Goal: Obtain resource: Download file/media

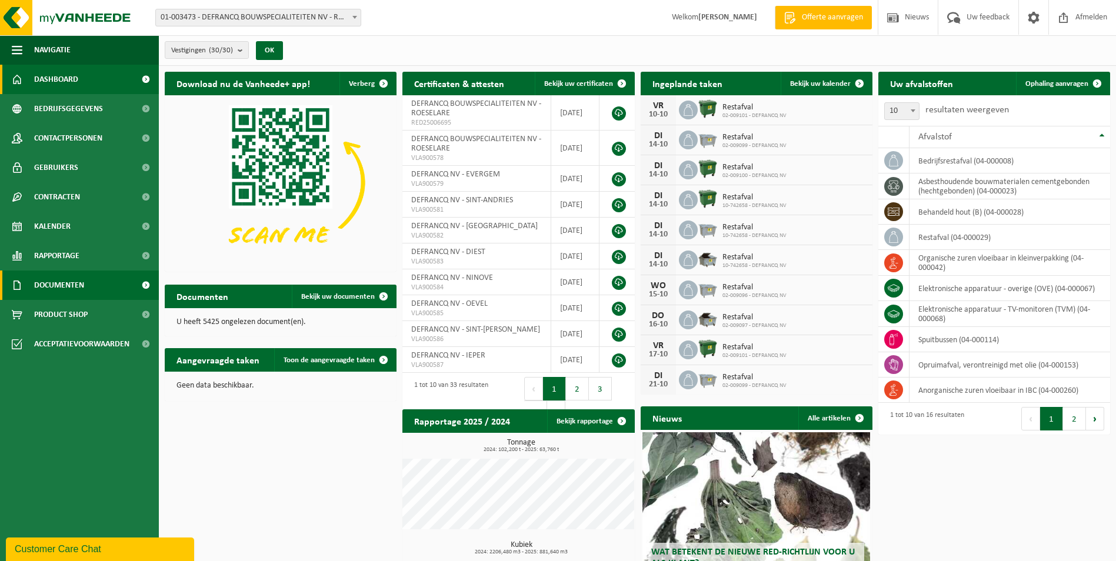
click at [74, 290] on span "Documenten" at bounding box center [59, 285] width 50 height 29
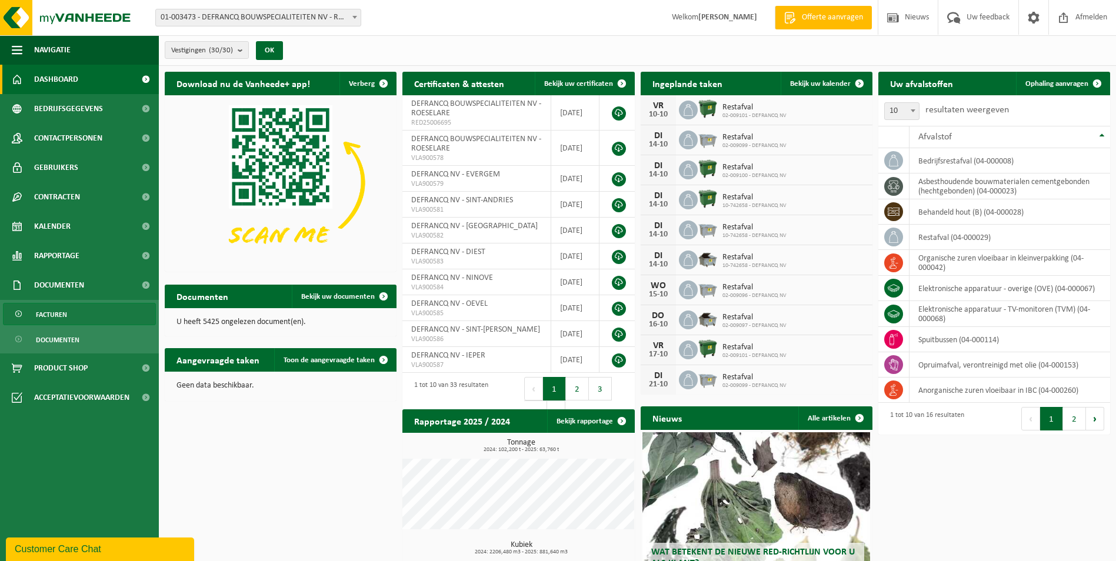
click at [66, 309] on span "Facturen" at bounding box center [51, 315] width 31 height 22
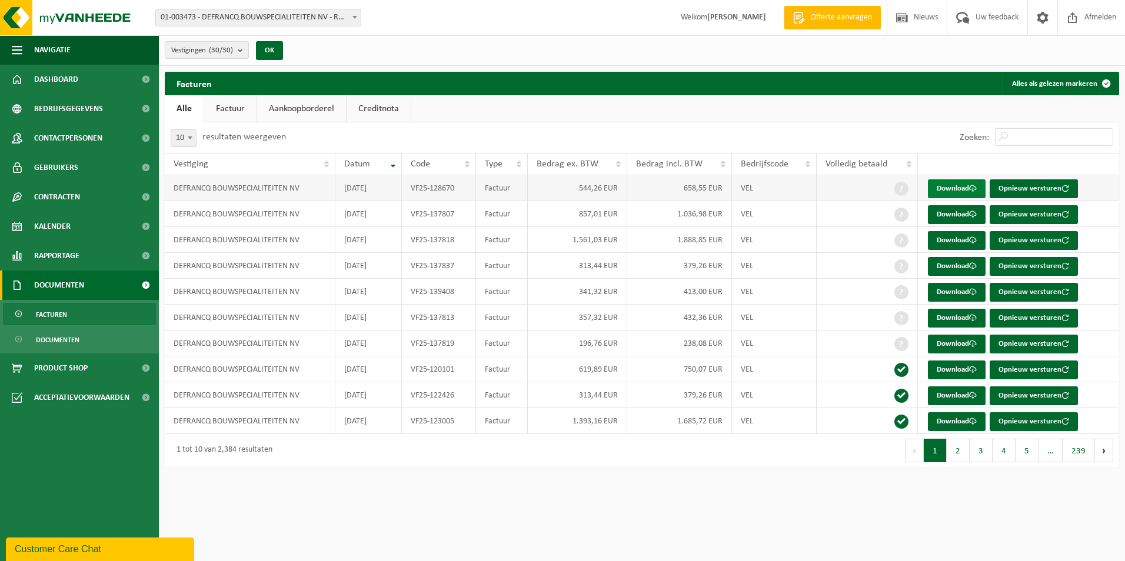
click at [952, 189] on link "Download" at bounding box center [957, 188] width 58 height 19
click at [948, 221] on link "Download" at bounding box center [957, 214] width 58 height 19
click at [946, 241] on link "Download" at bounding box center [957, 240] width 58 height 19
click at [949, 268] on link "Download" at bounding box center [957, 266] width 58 height 19
click at [956, 292] on link "Download" at bounding box center [957, 292] width 58 height 19
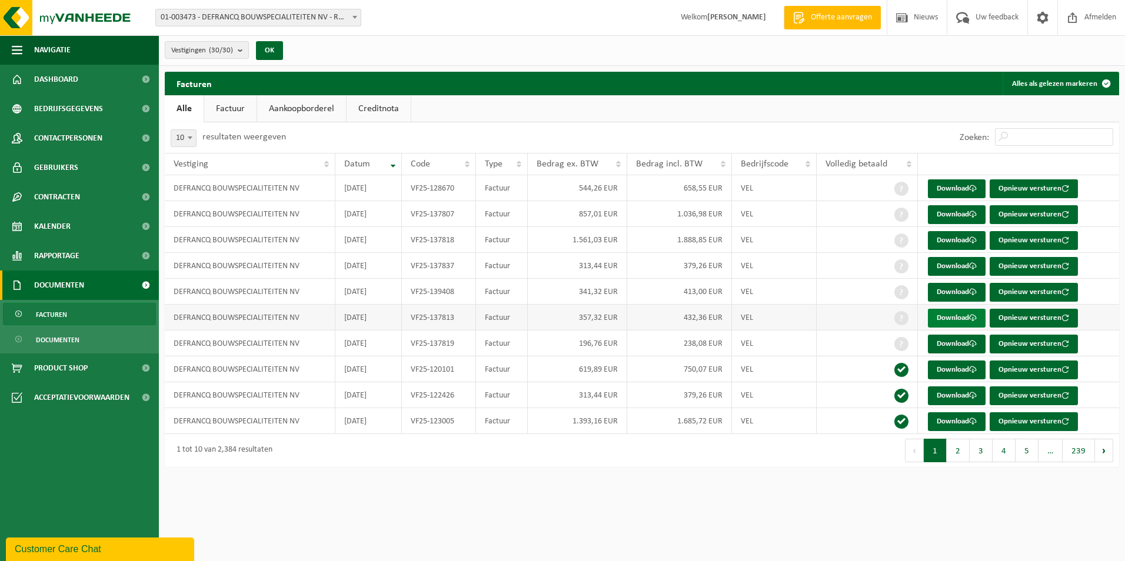
click at [955, 312] on link "Download" at bounding box center [957, 318] width 58 height 19
click at [946, 345] on link "Download" at bounding box center [957, 344] width 58 height 19
click at [965, 368] on link "Download" at bounding box center [957, 370] width 58 height 19
click at [948, 402] on link "Download" at bounding box center [957, 396] width 58 height 19
click at [950, 420] on link "Download" at bounding box center [957, 421] width 58 height 19
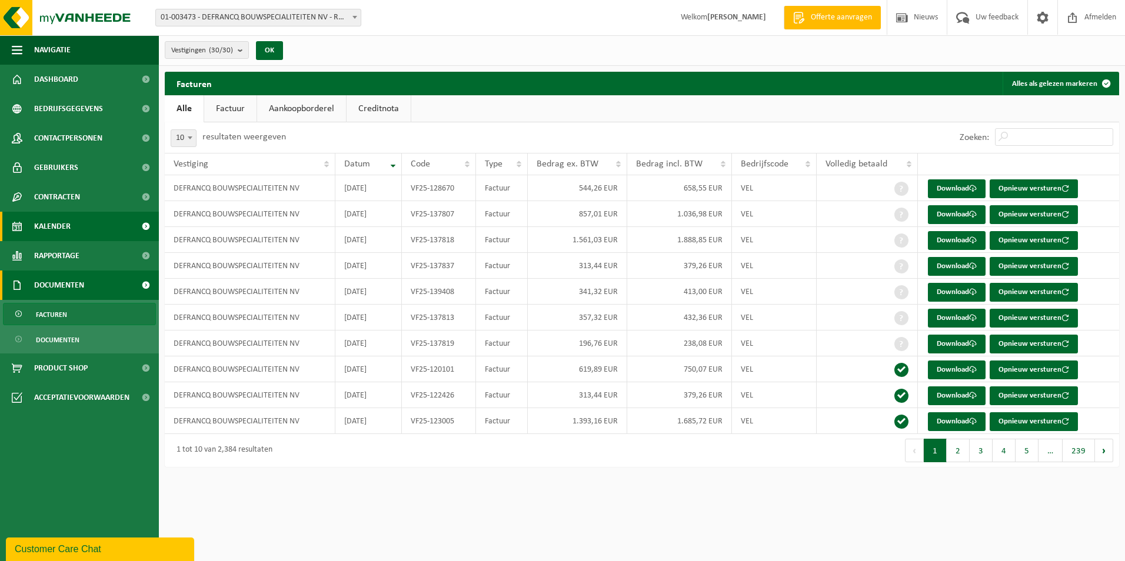
click at [82, 219] on link "Kalender" at bounding box center [79, 226] width 159 height 29
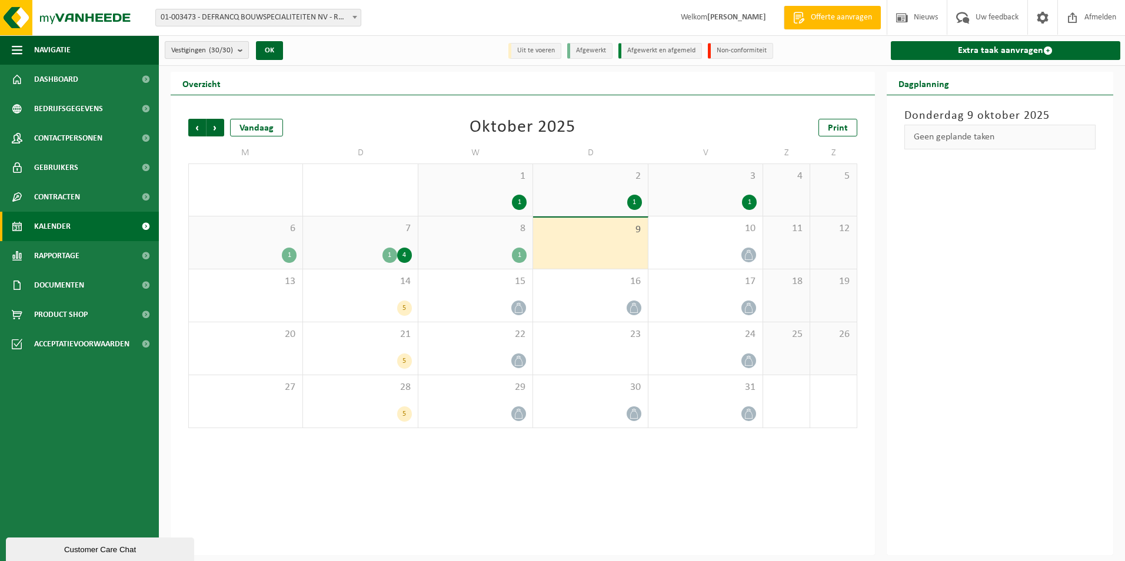
click at [228, 47] on count "(30/30)" at bounding box center [221, 50] width 24 height 8
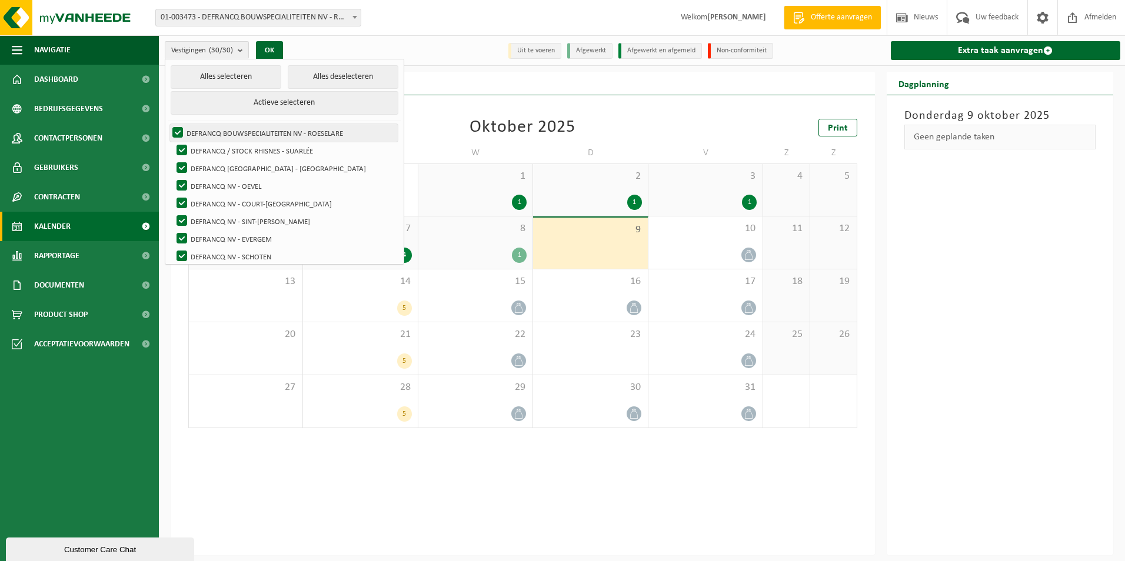
click at [235, 132] on label "DEFRANCQ BOUWSPECIALITEITEN NV - ROESELARE" at bounding box center [284, 133] width 228 height 18
click at [168, 124] on input "DEFRANCQ BOUWSPECIALITEITEN NV - ROESELARE" at bounding box center [168, 124] width 1 height 1
click at [248, 132] on label "DEFRANCQ BOUWSPECIALITEITEN NV - ROESELARE" at bounding box center [284, 133] width 228 height 18
click at [168, 124] on input "DEFRANCQ BOUWSPECIALITEITEN NV - ROESELARE" at bounding box center [168, 124] width 1 height 1
click at [288, 75] on button "Alles deselecteren" at bounding box center [343, 77] width 111 height 24
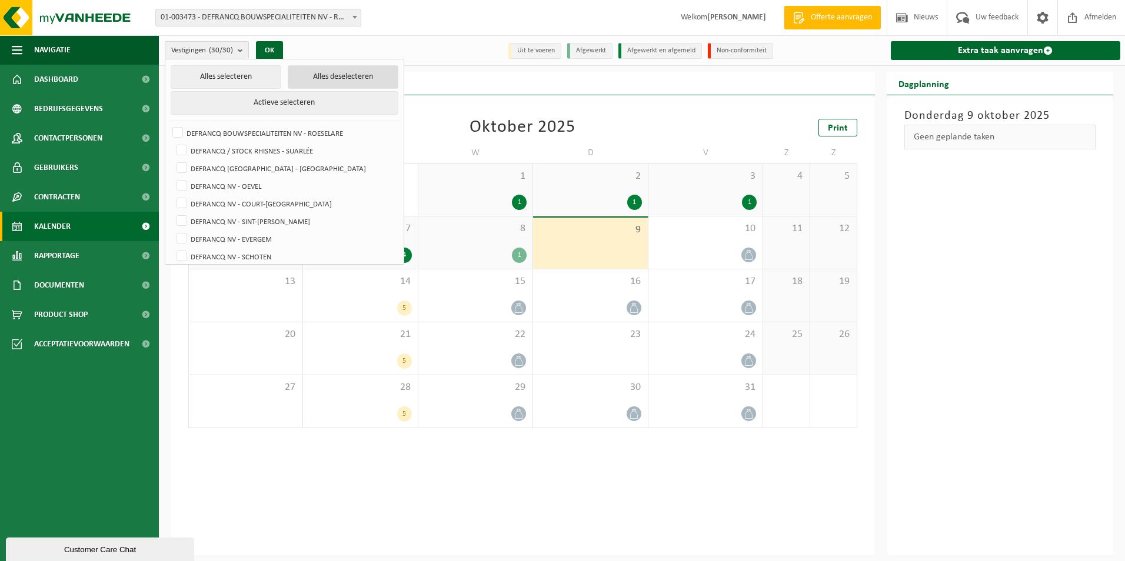
checkbox input "false"
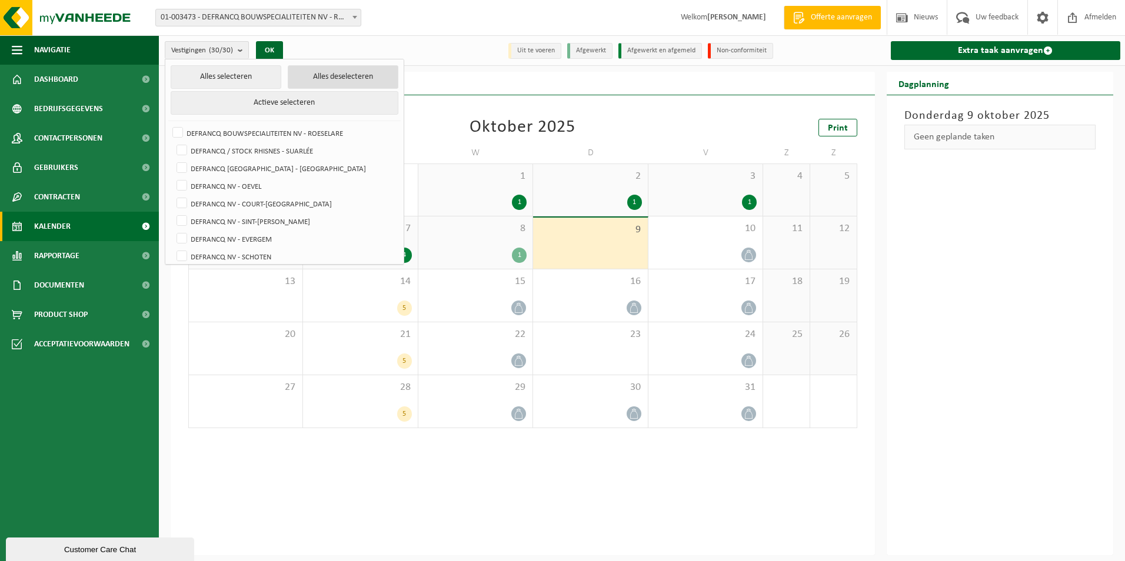
checkbox input "false"
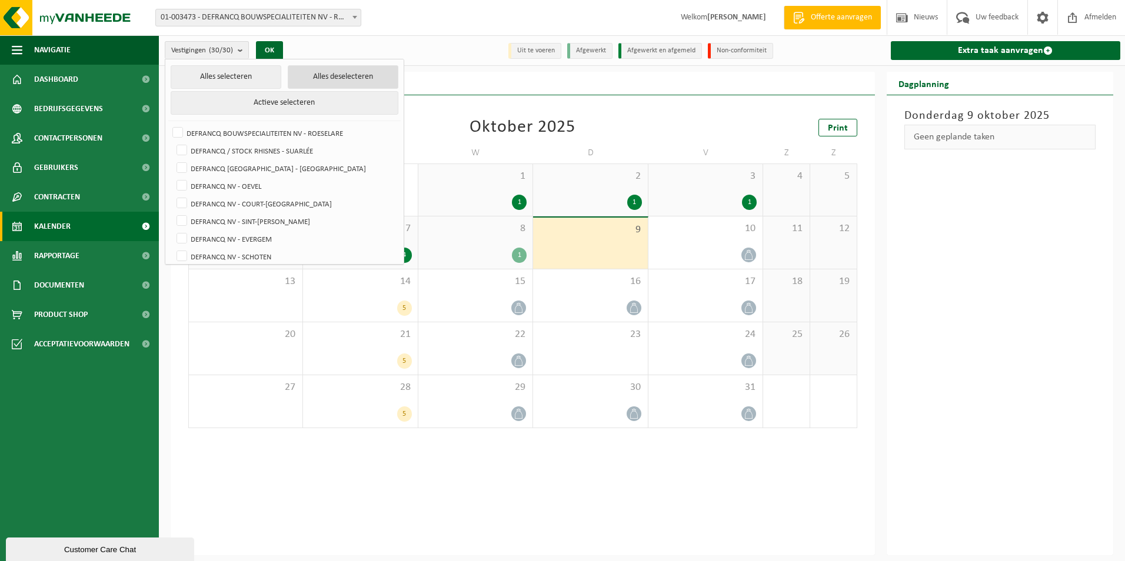
checkbox input "false"
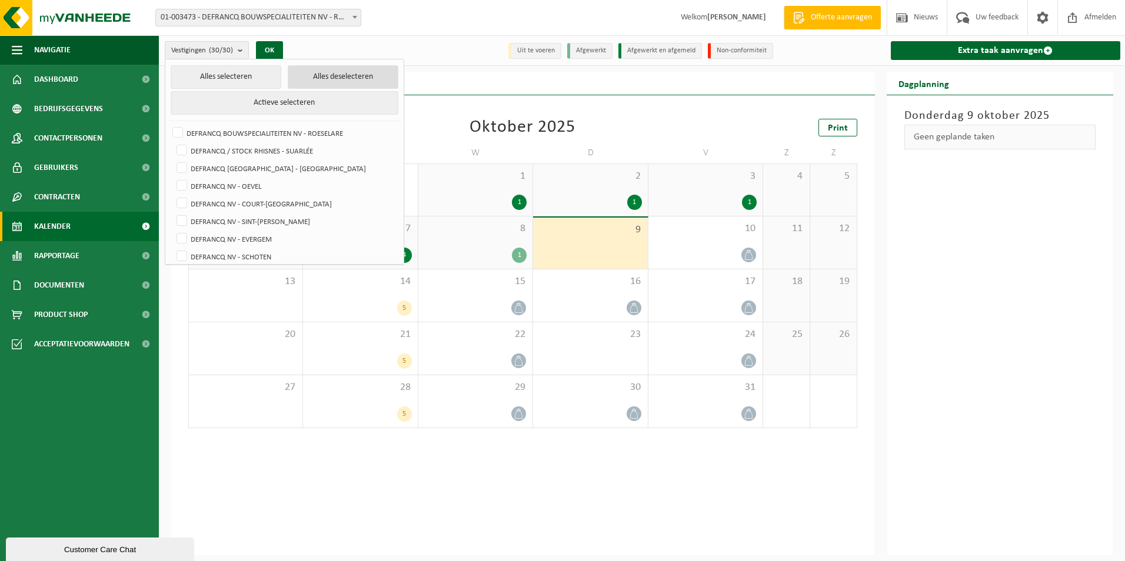
checkbox input "false"
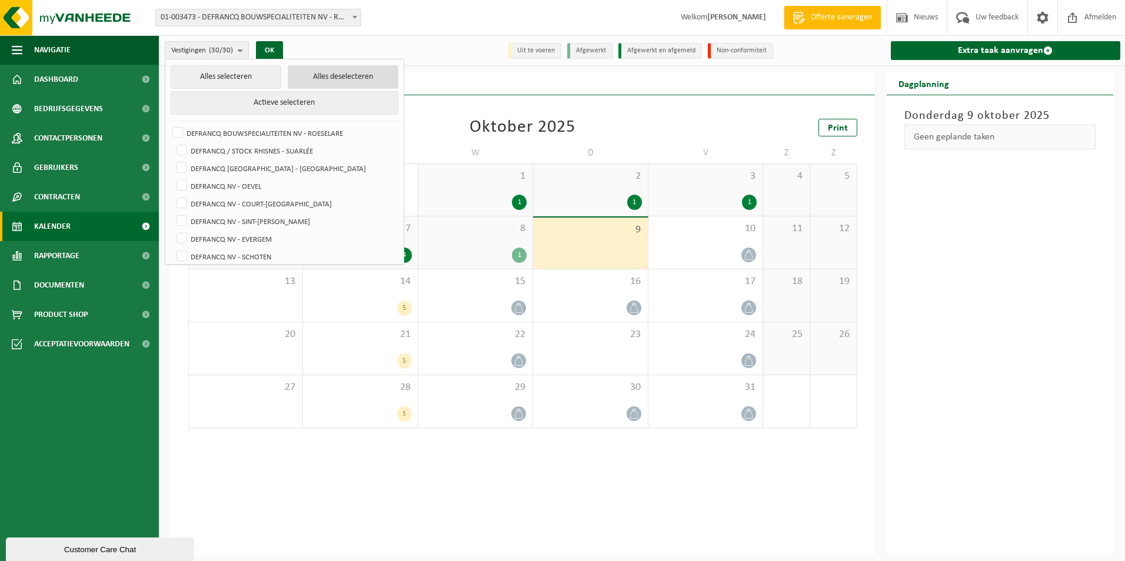
checkbox input "false"
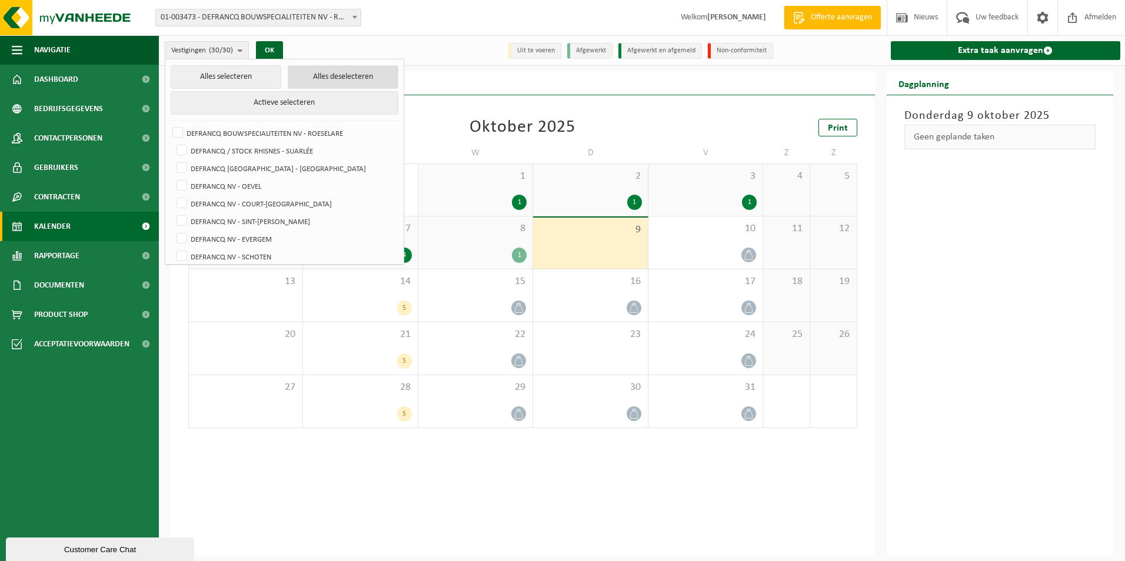
checkbox input "false"
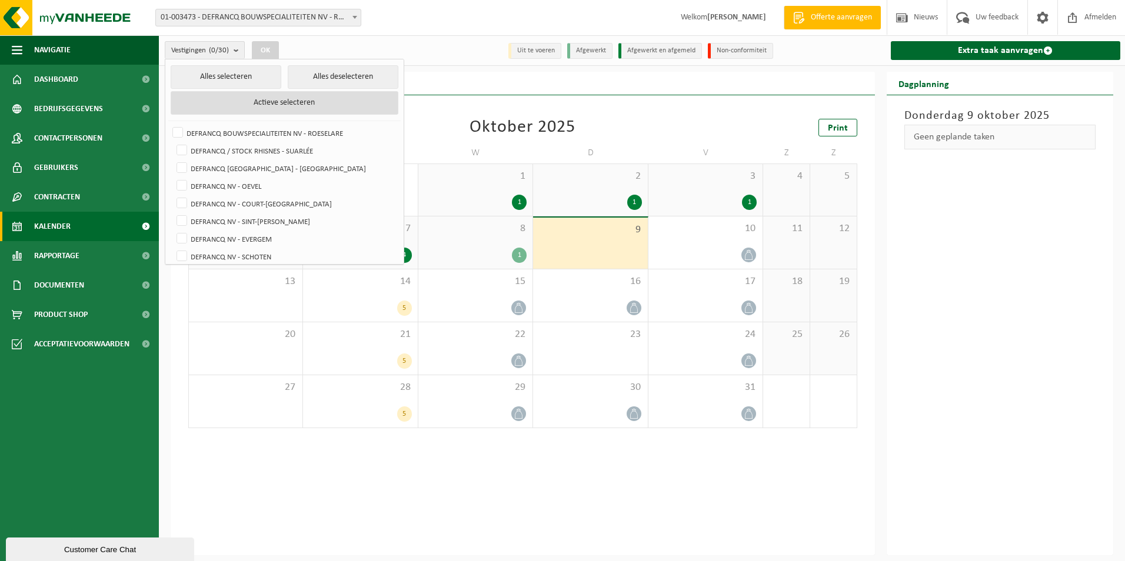
click at [271, 104] on button "Actieve selecteren" at bounding box center [285, 103] width 228 height 24
checkbox input "true"
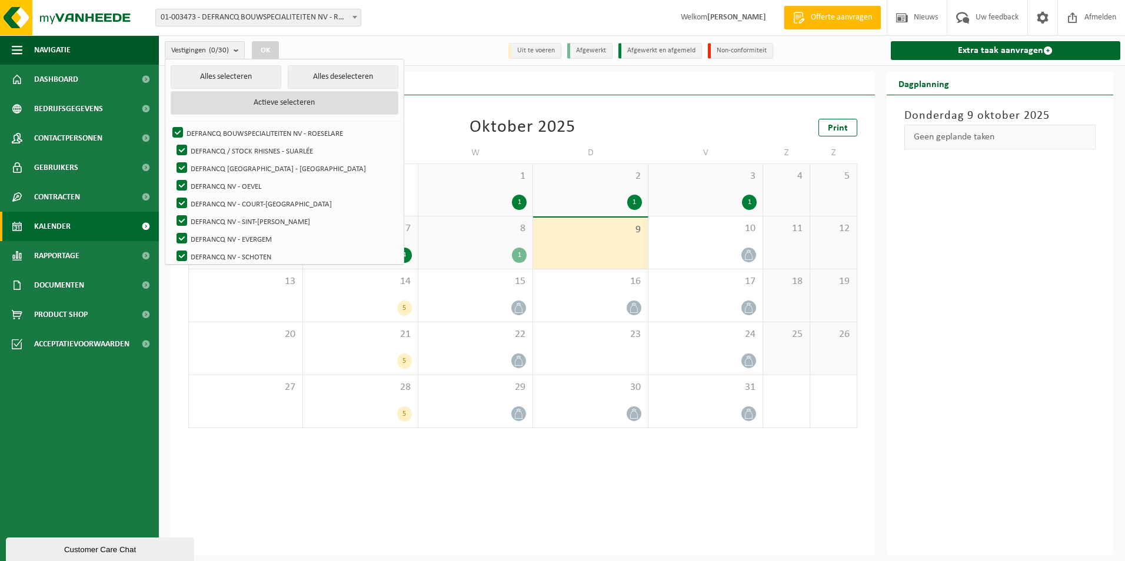
checkbox input "true"
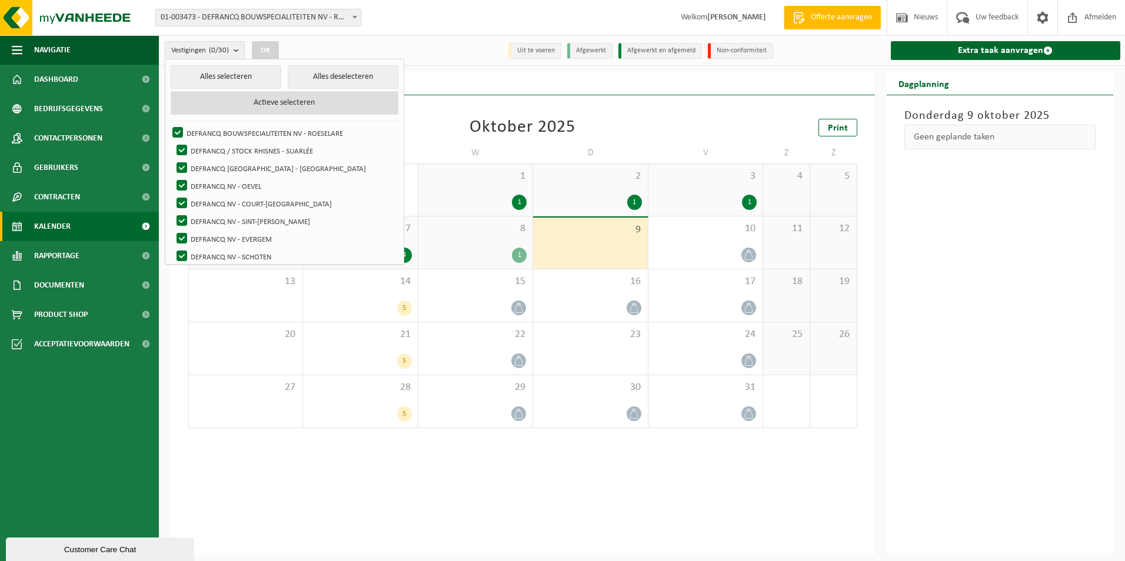
checkbox input "true"
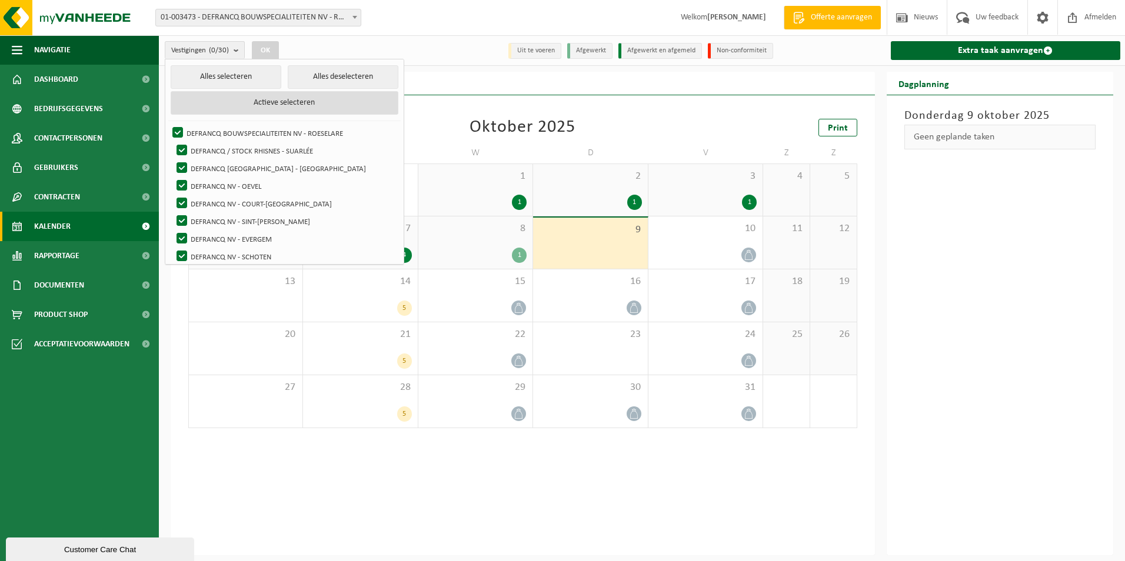
checkbox input "true"
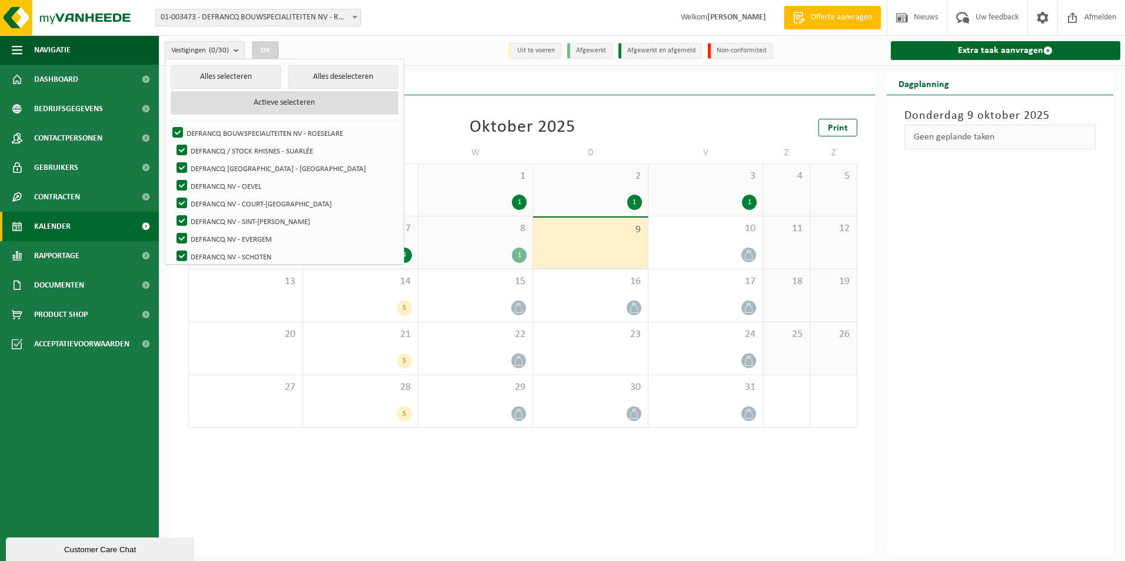
checkbox input "true"
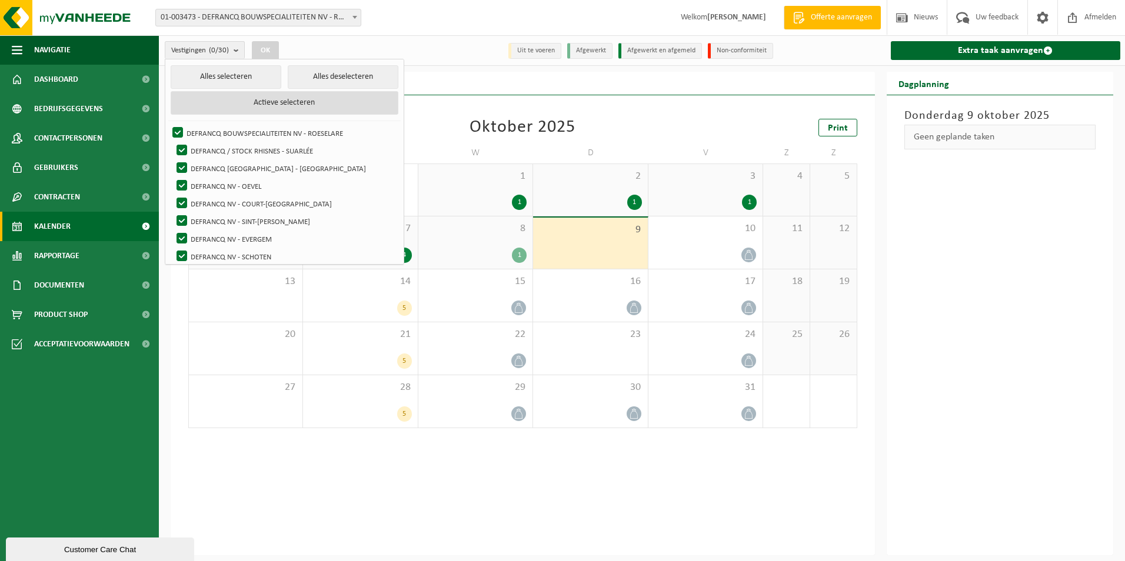
checkbox input "true"
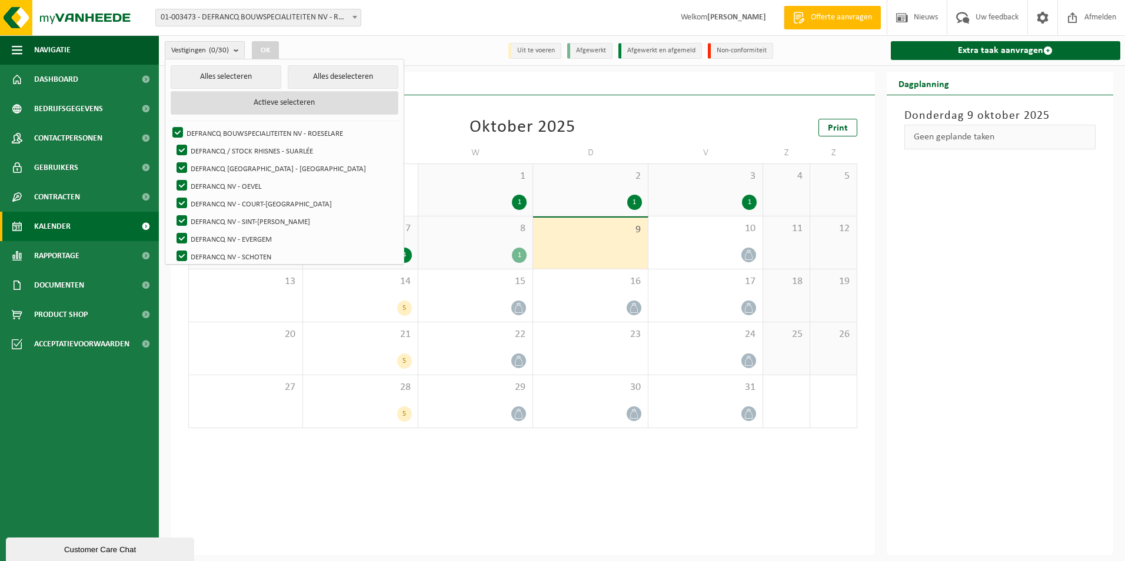
checkbox input "true"
click at [288, 80] on button "Alles deselecteren" at bounding box center [343, 77] width 111 height 24
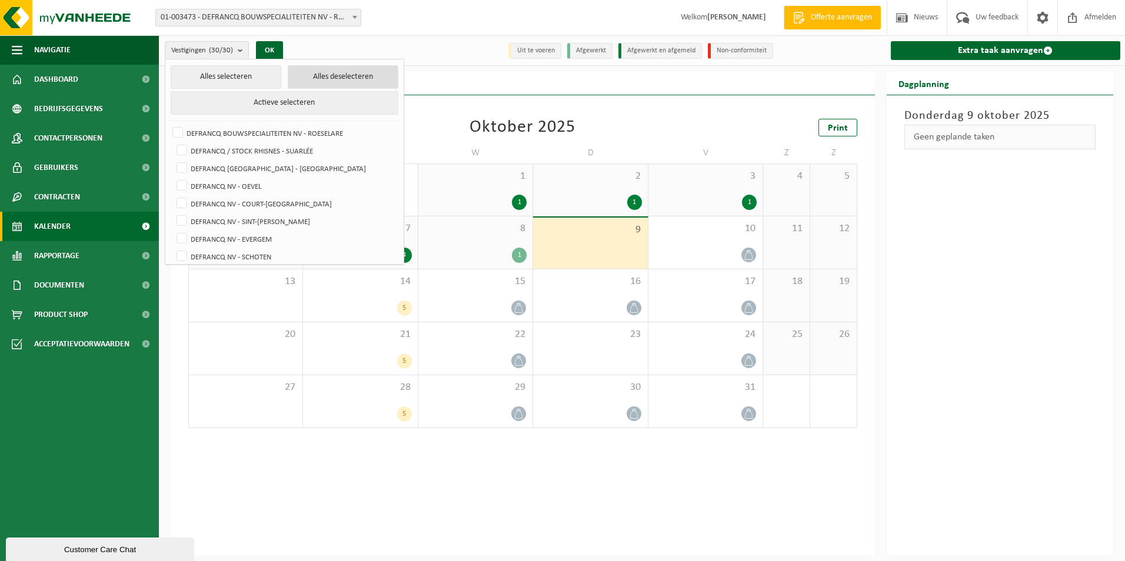
checkbox input "false"
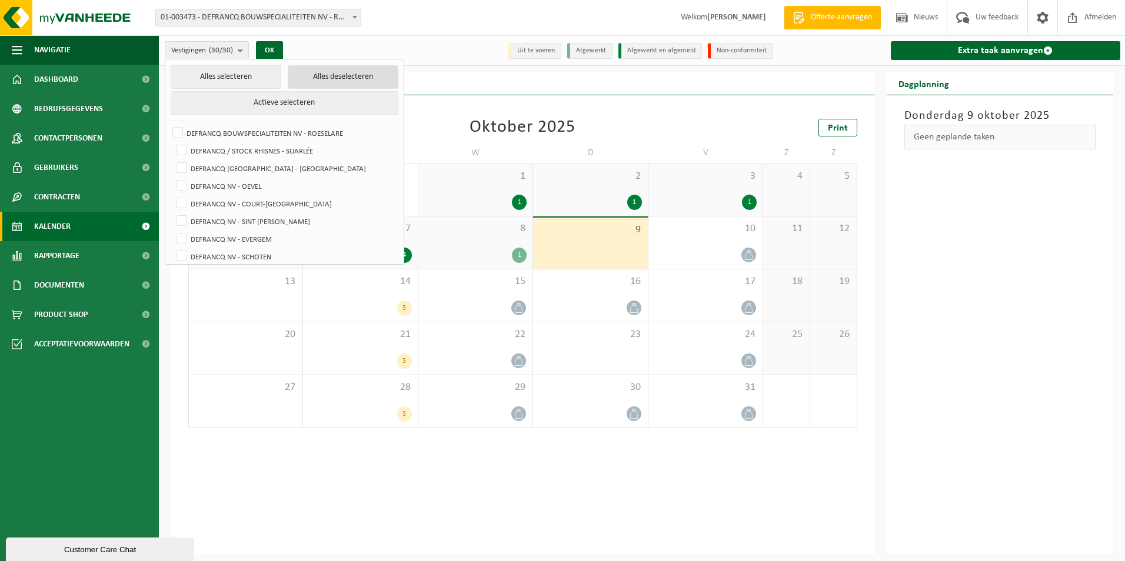
checkbox input "false"
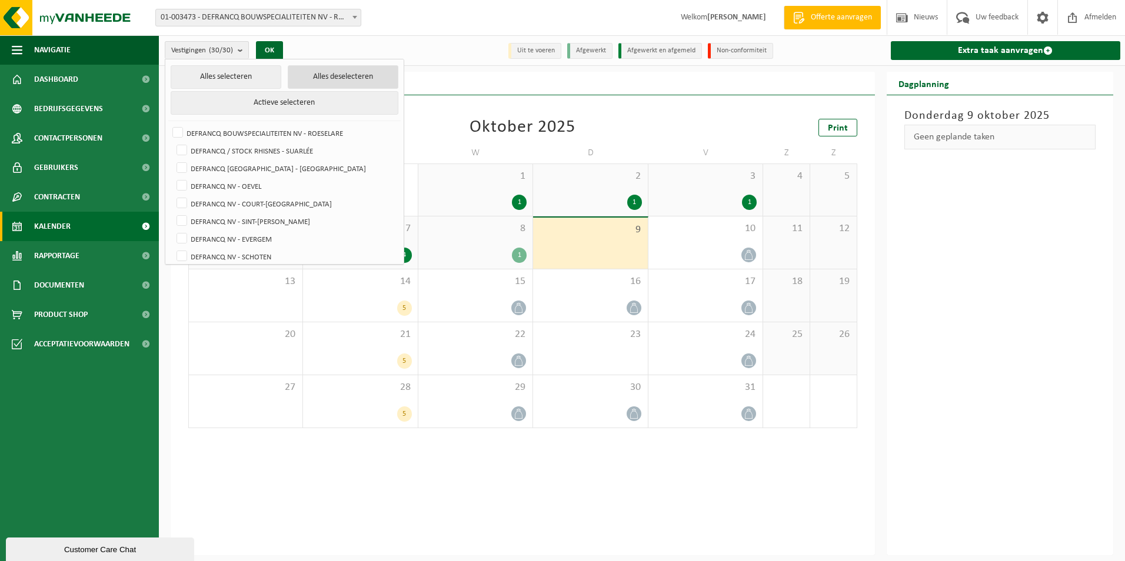
checkbox input "false"
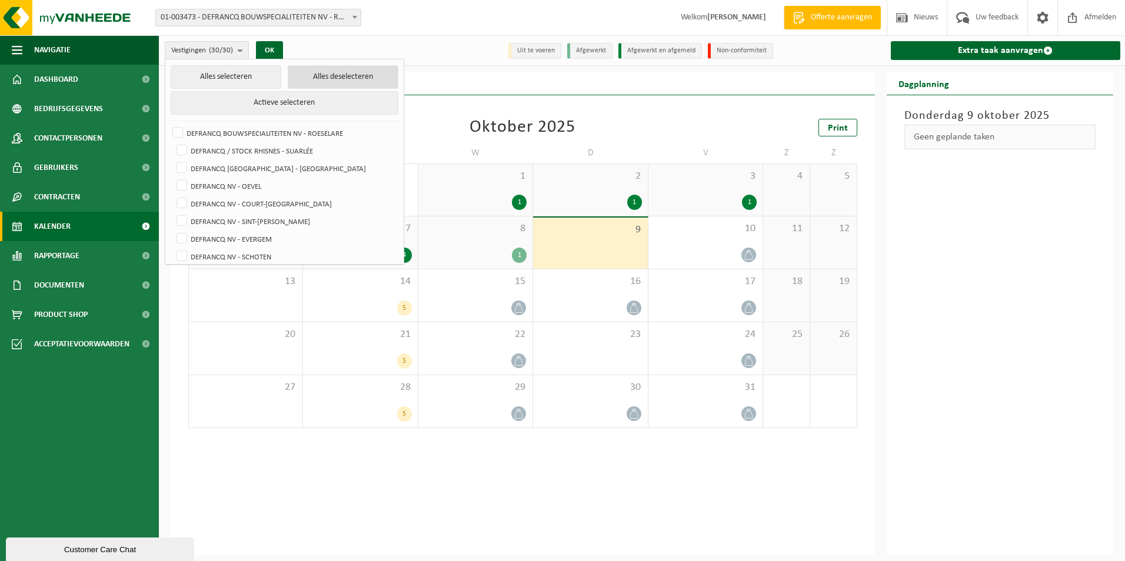
checkbox input "false"
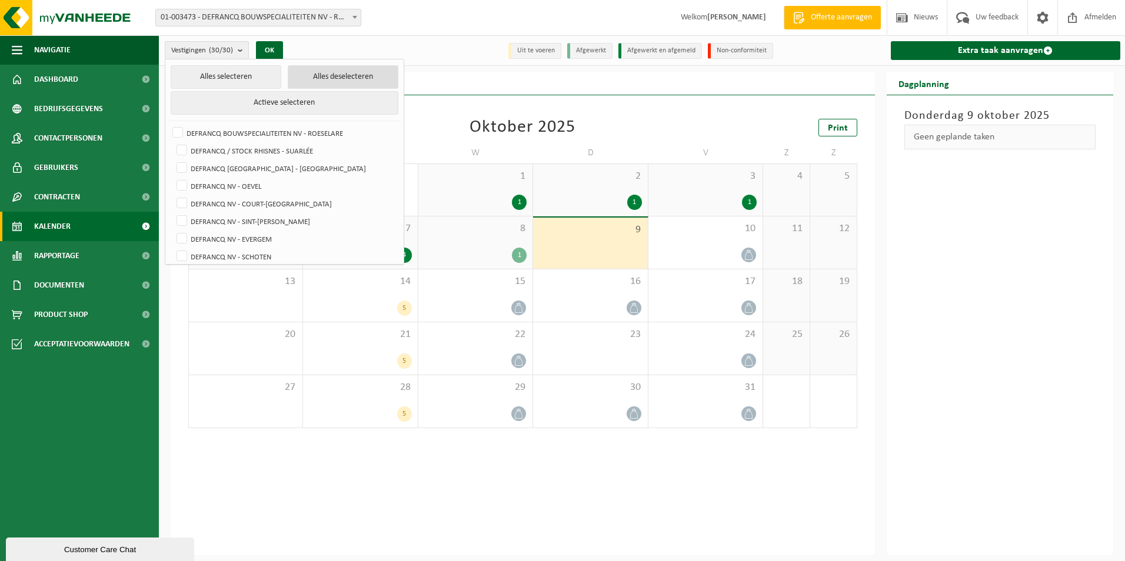
checkbox input "false"
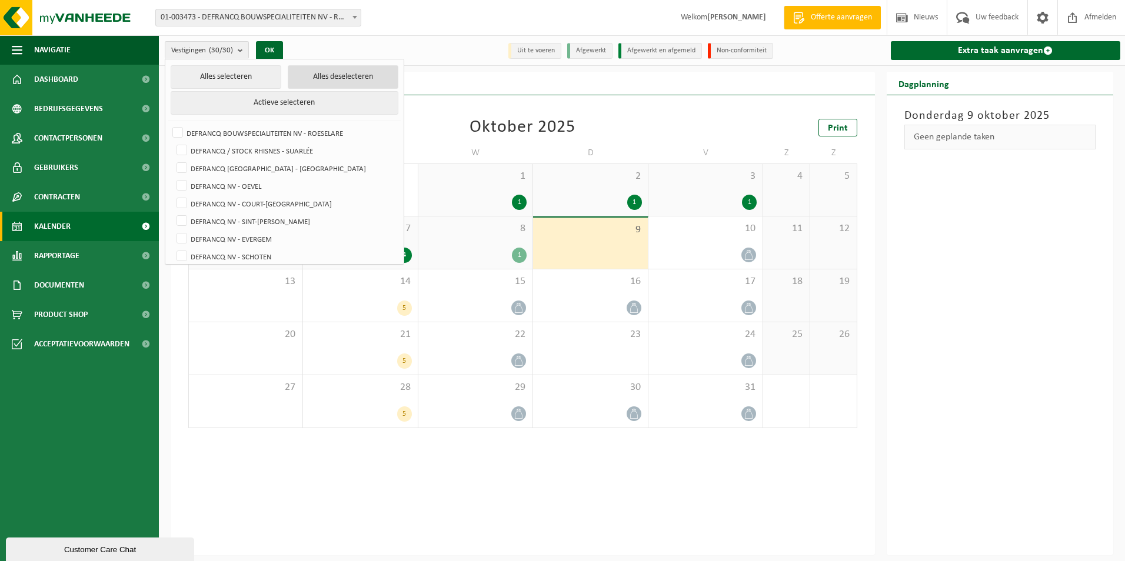
checkbox input "false"
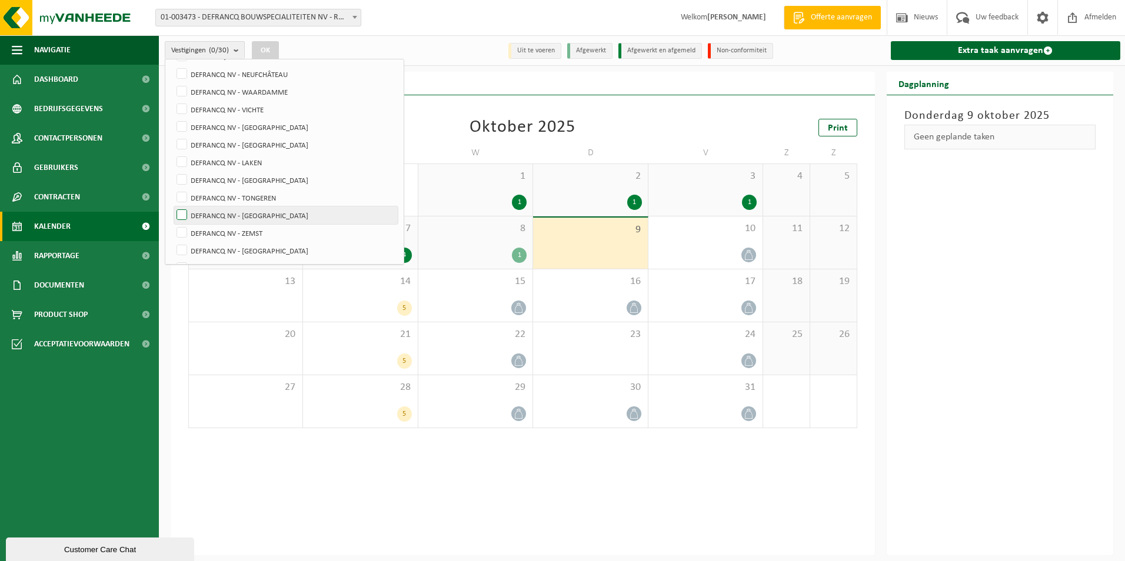
scroll to position [294, 0]
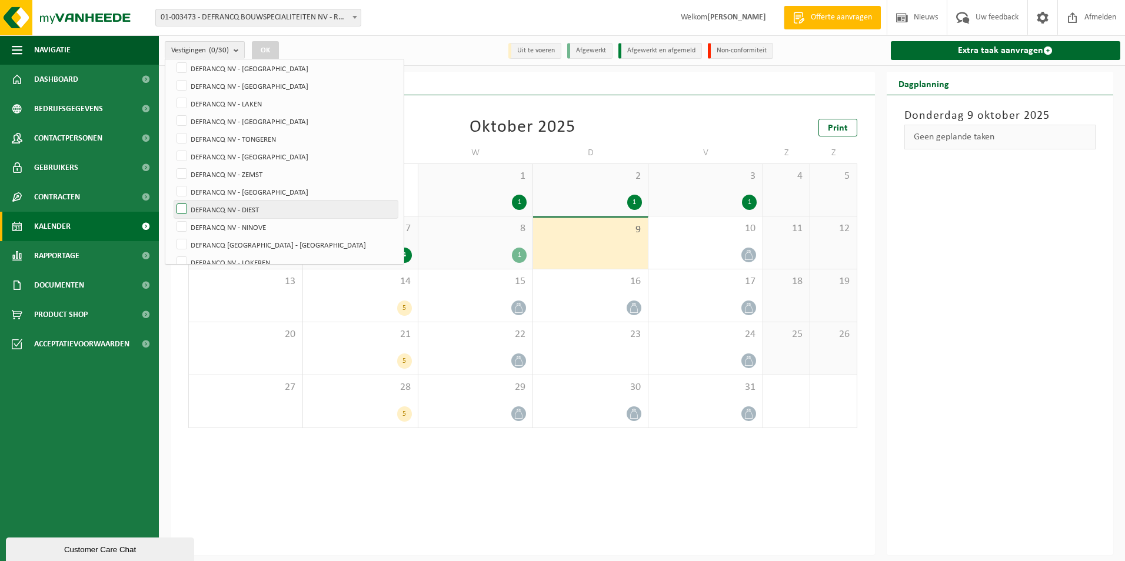
click at [298, 205] on label "DEFRANCQ NV - DIEST" at bounding box center [286, 210] width 224 height 18
click at [172, 201] on input "DEFRANCQ NV - DIEST" at bounding box center [172, 200] width 1 height 1
checkbox input "true"
click at [268, 48] on button "OK" at bounding box center [265, 50] width 27 height 19
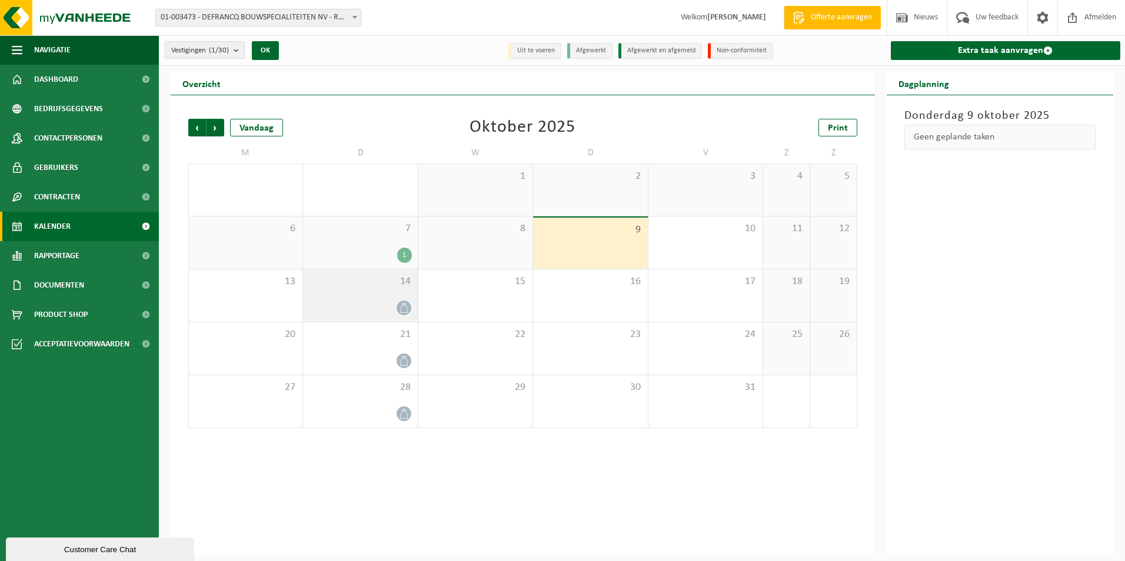
click at [402, 308] on icon at bounding box center [404, 308] width 10 height 10
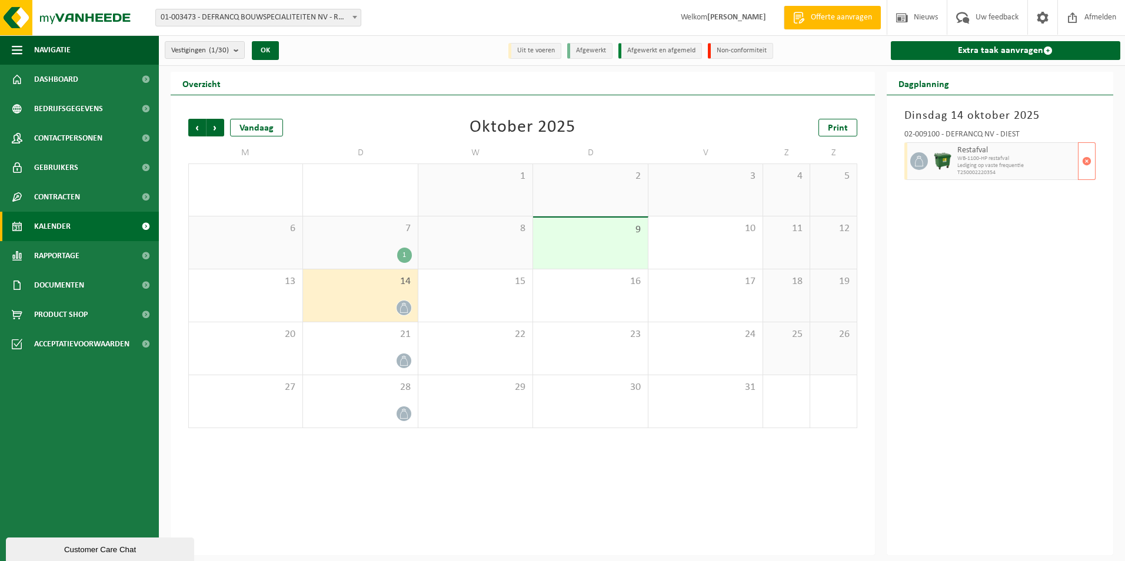
click at [1004, 167] on span "Lediging op vaste frequentie" at bounding box center [1016, 165] width 118 height 7
click at [934, 167] on img at bounding box center [943, 161] width 18 height 18
click at [919, 159] on icon at bounding box center [919, 161] width 11 height 11
click at [215, 124] on span "Volgende" at bounding box center [216, 128] width 18 height 18
